Goal: Task Accomplishment & Management: Manage account settings

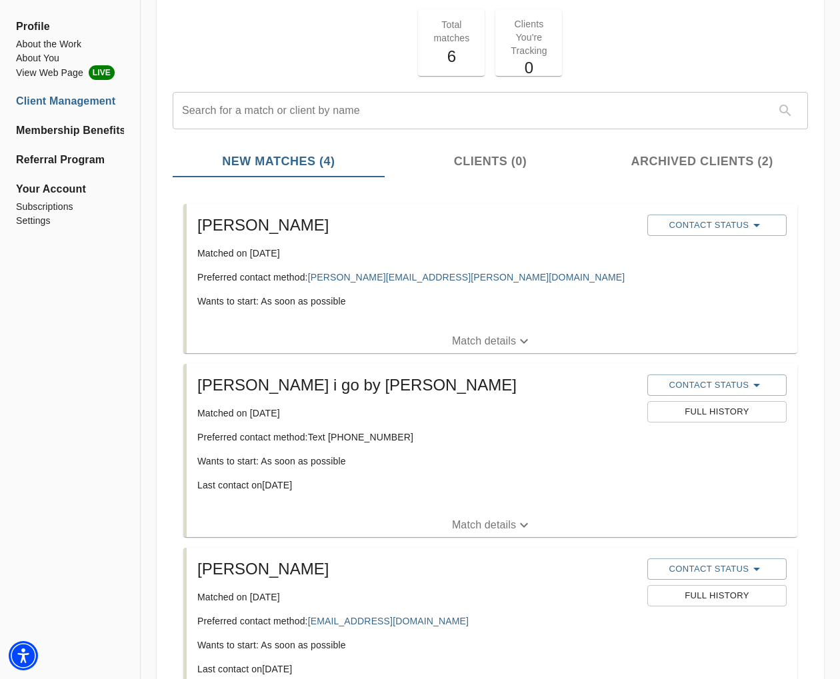
click at [490, 337] on p "Match details" at bounding box center [484, 341] width 64 height 16
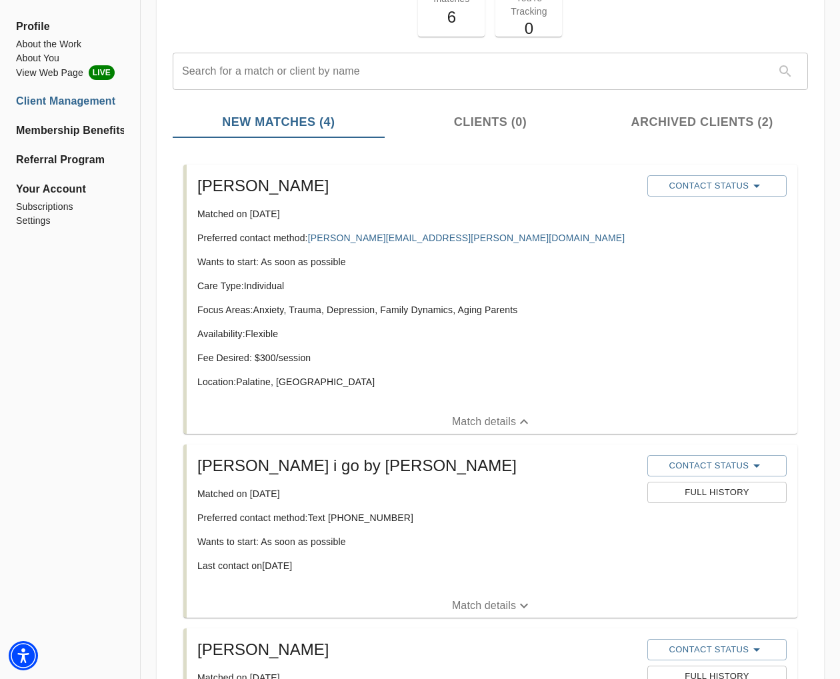
scroll to position [123, 0]
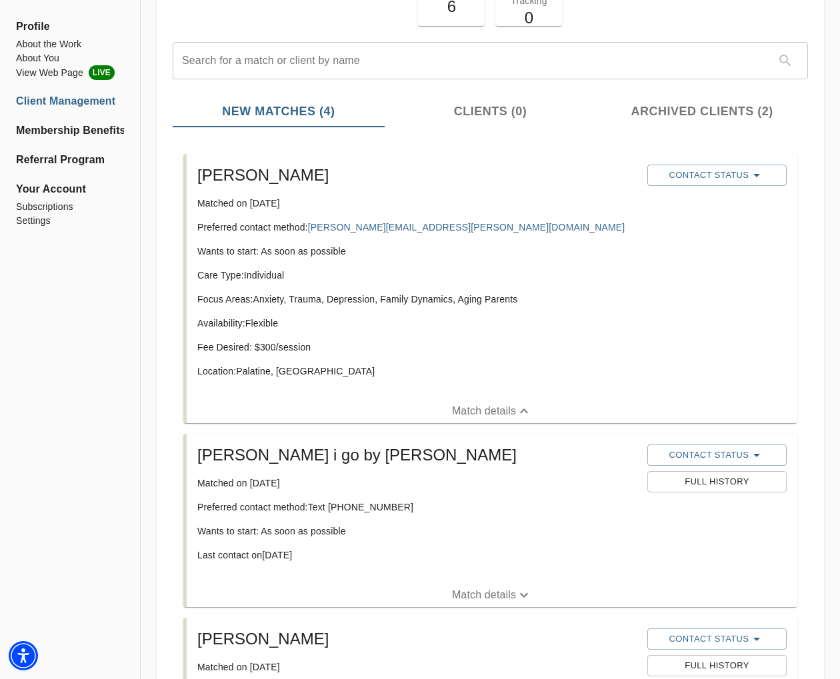
drag, startPoint x: 297, startPoint y: 363, endPoint x: 299, endPoint y: 372, distance: 9.7
click at [297, 363] on div "Care Type: Individual Focus Areas: Anxiety, Trauma, Depression, Family Dynamics…" at bounding box center [416, 329] width 439 height 120
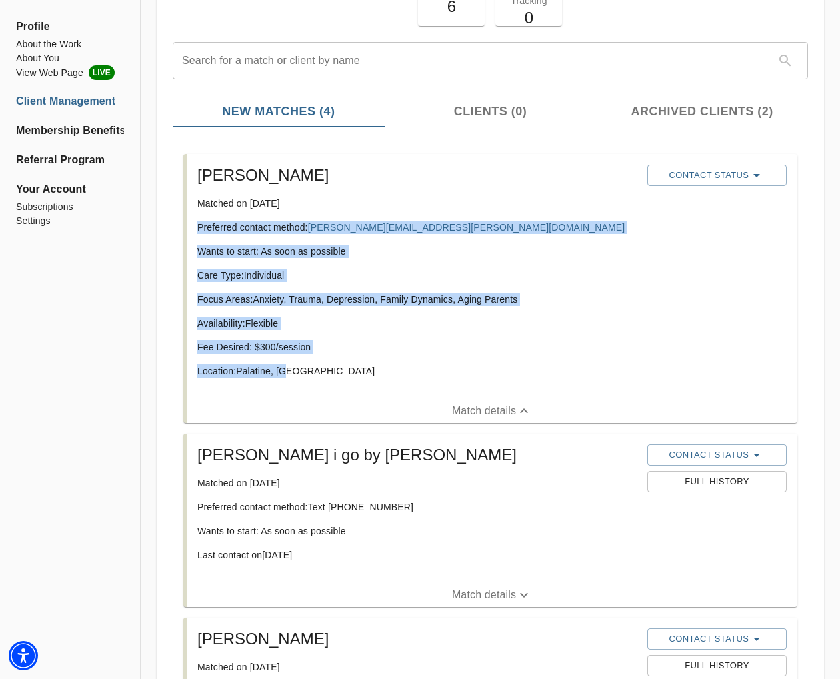
drag, startPoint x: 299, startPoint y: 372, endPoint x: 209, endPoint y: 227, distance: 170.9
click at [196, 229] on div "[PERSON_NAME] Matched on [DATE] Preferred contact method: [PERSON_NAME][EMAIL_A…" at bounding box center [417, 276] width 450 height 235
copy div "Preferred contact method: [PERSON_NAME][EMAIL_ADDRESS][PERSON_NAME][DOMAIN_NAME…"
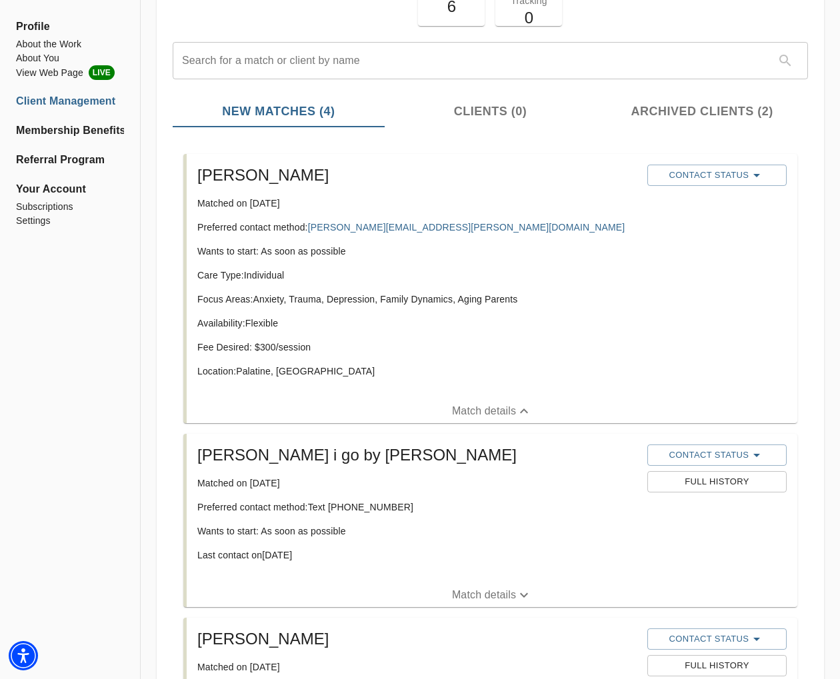
drag, startPoint x: 604, startPoint y: 261, endPoint x: 649, endPoint y: 270, distance: 46.1
click at [605, 262] on div "[PERSON_NAME] Matched on [DATE] Preferred contact method: [PERSON_NAME][EMAIL_A…" at bounding box center [417, 276] width 450 height 235
copy link "[PERSON_NAME][EMAIL_ADDRESS][PERSON_NAME][DOMAIN_NAME]"
click at [559, 279] on p "Care Type: Individual" at bounding box center [416, 275] width 439 height 13
drag, startPoint x: 514, startPoint y: 295, endPoint x: 256, endPoint y: 298, distance: 258.0
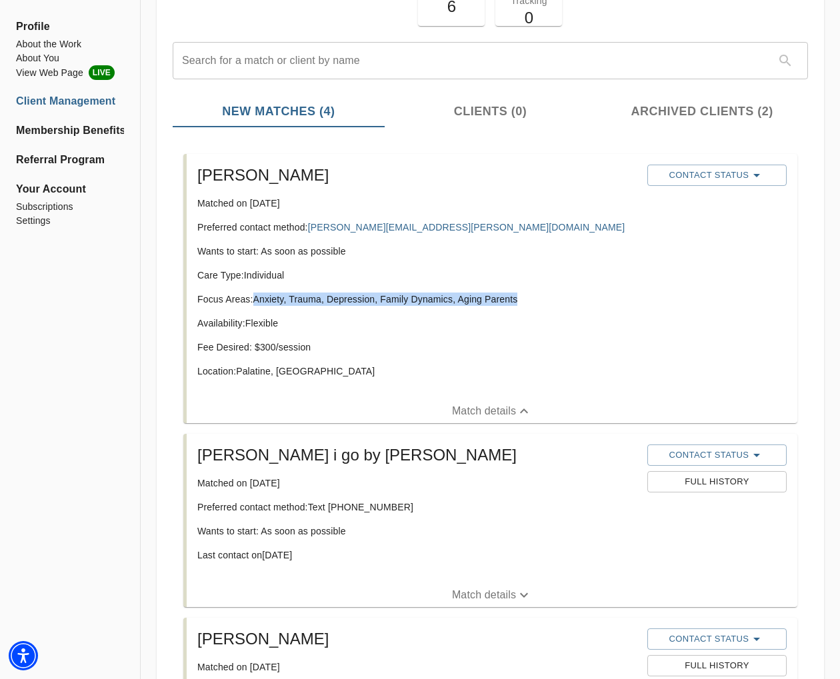
click at [256, 298] on p "Focus Areas: Anxiety, Trauma, Depression, Family Dynamics, Aging Parents" at bounding box center [416, 299] width 439 height 13
copy p "Anxiety, Trauma, Depression, Family Dynamics, Aging Parents"
click at [697, 173] on span "Contact Status" at bounding box center [717, 175] width 126 height 16
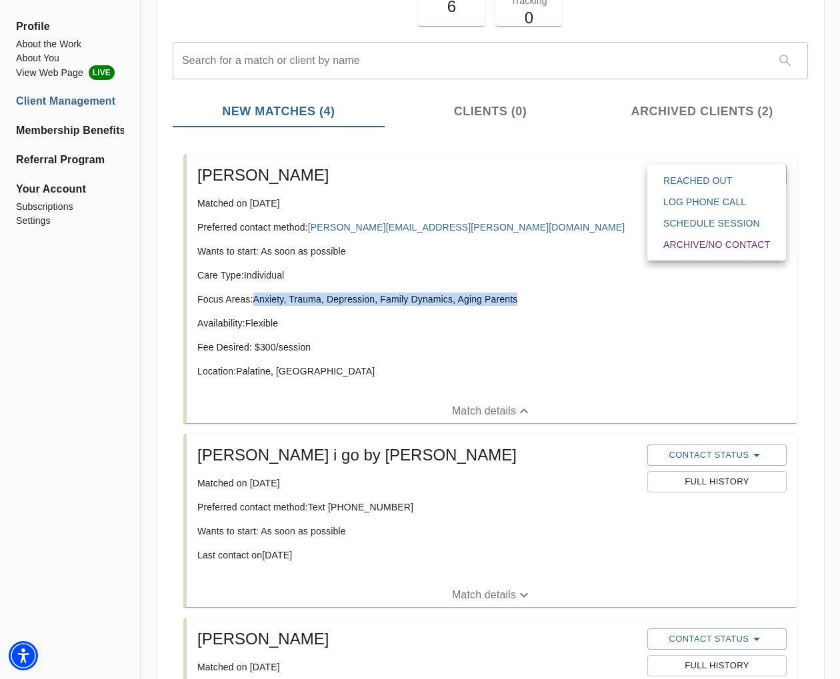
click at [719, 181] on span "Reached Out" at bounding box center [716, 180] width 107 height 13
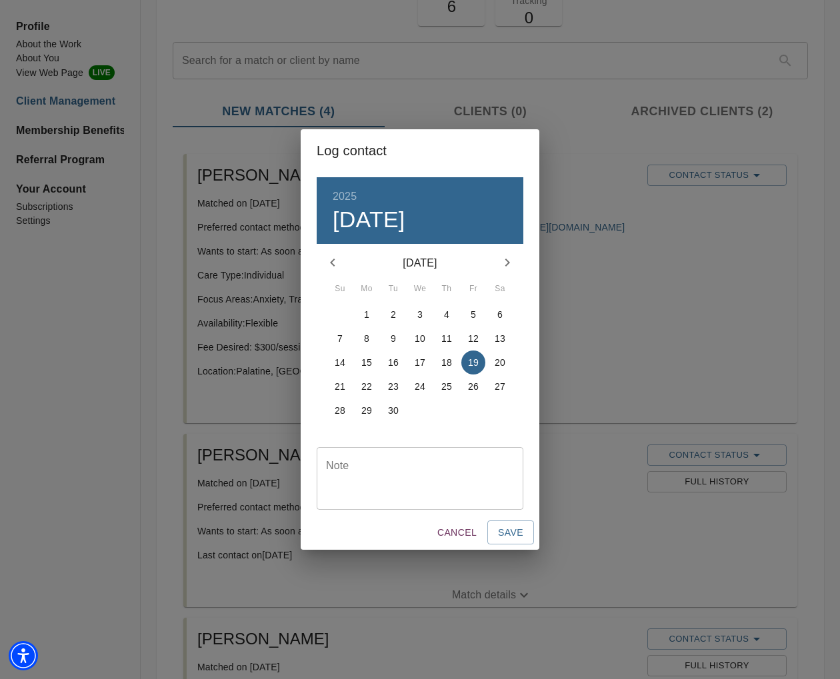
click at [385, 458] on div "Note" at bounding box center [420, 478] width 207 height 63
type textarea "initial email response sent"
click at [507, 527] on span "Save" at bounding box center [510, 533] width 25 height 17
